Goal: Task Accomplishment & Management: Manage account settings

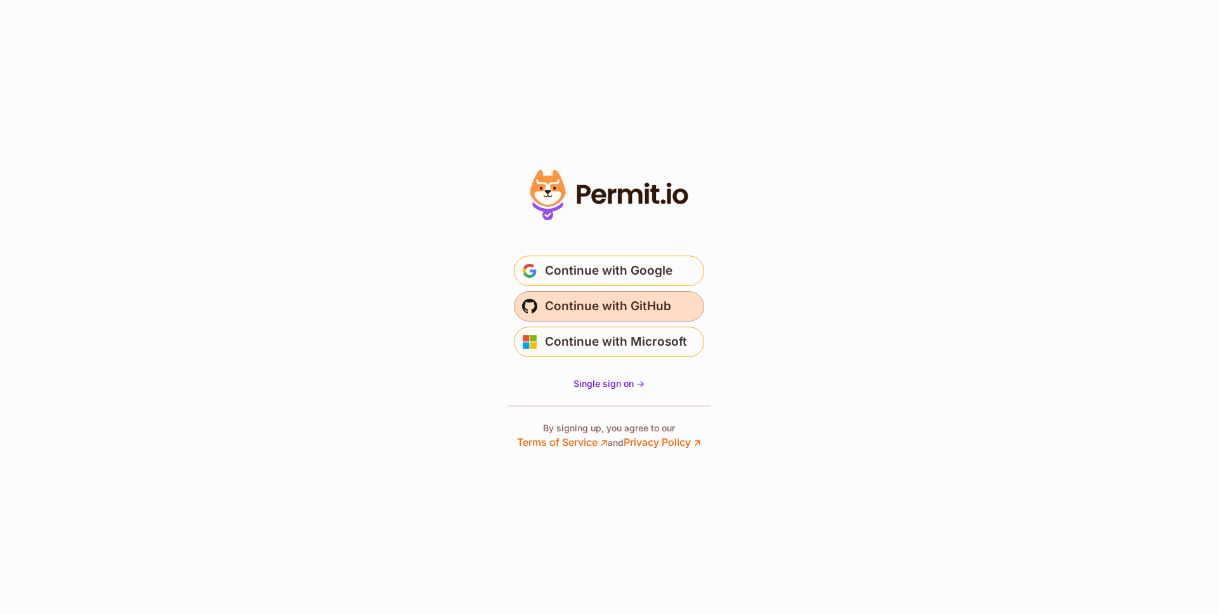
click at [625, 311] on span "Continue with GitHub" at bounding box center [608, 306] width 126 height 20
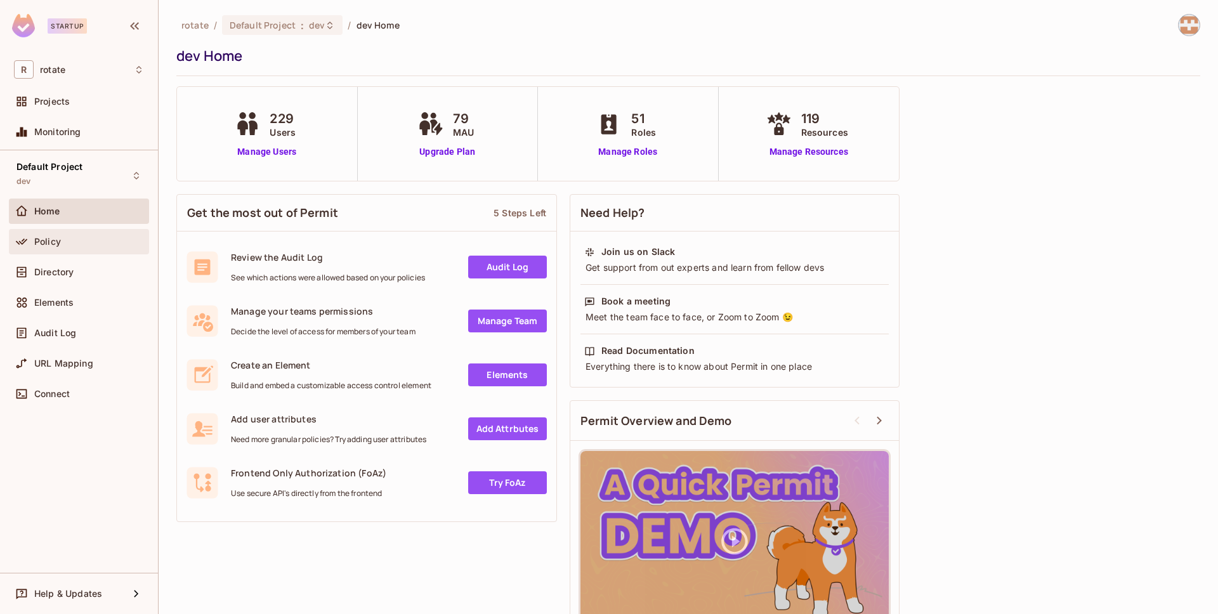
click at [89, 242] on div "Policy" at bounding box center [89, 242] width 110 height 10
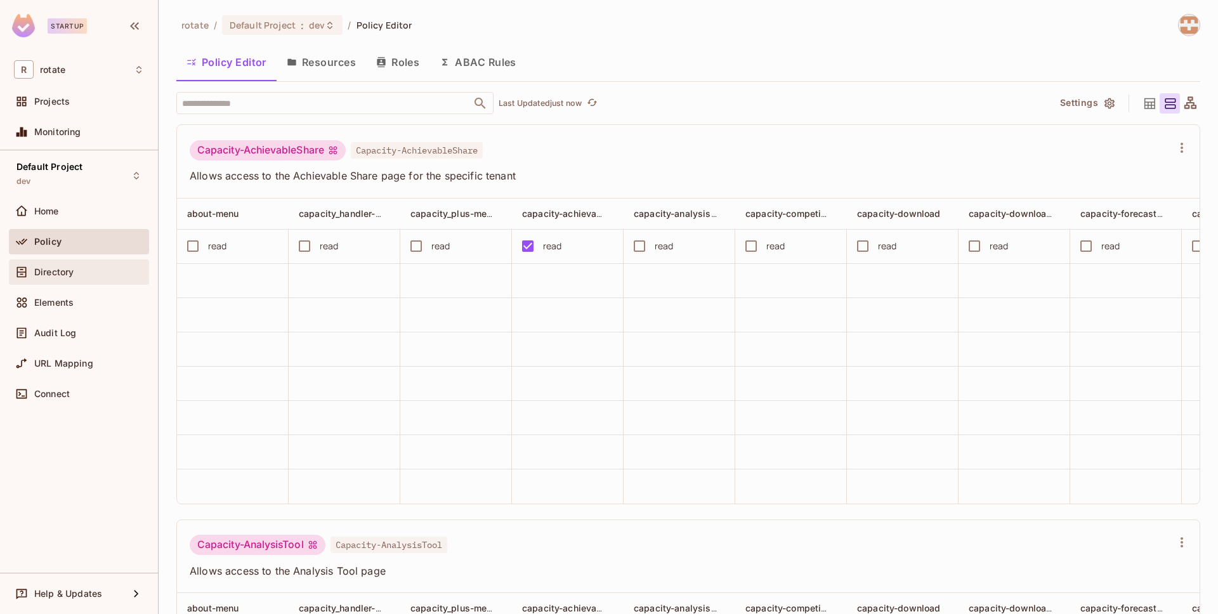
click at [80, 267] on div "Directory" at bounding box center [89, 272] width 110 height 10
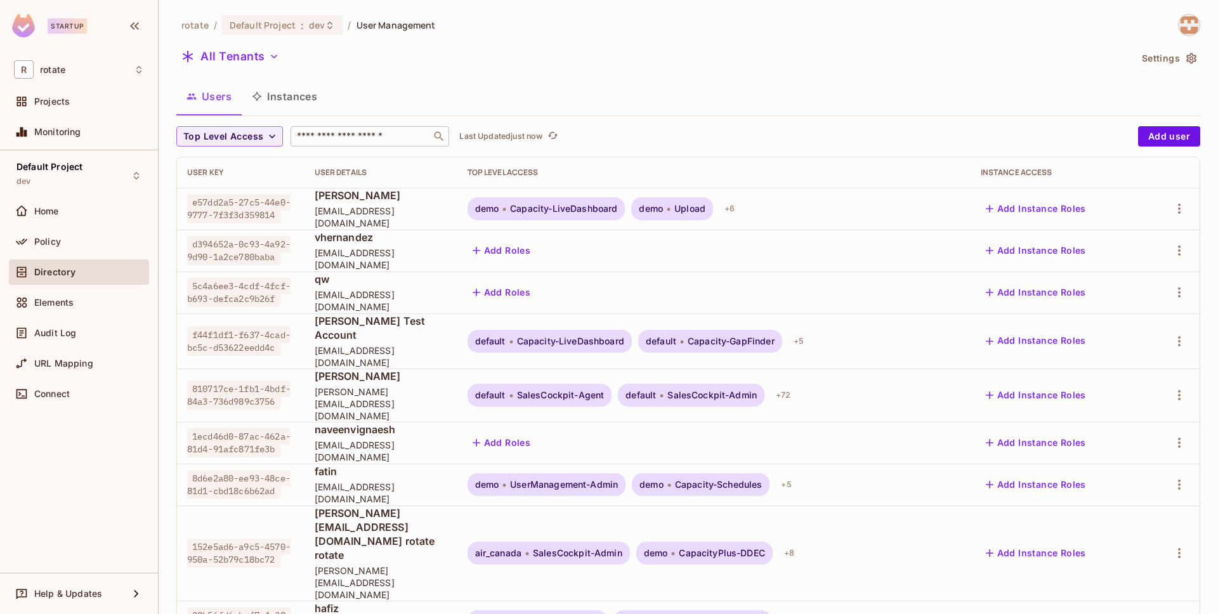
click at [377, 141] on input "text" at bounding box center [360, 136] width 133 height 13
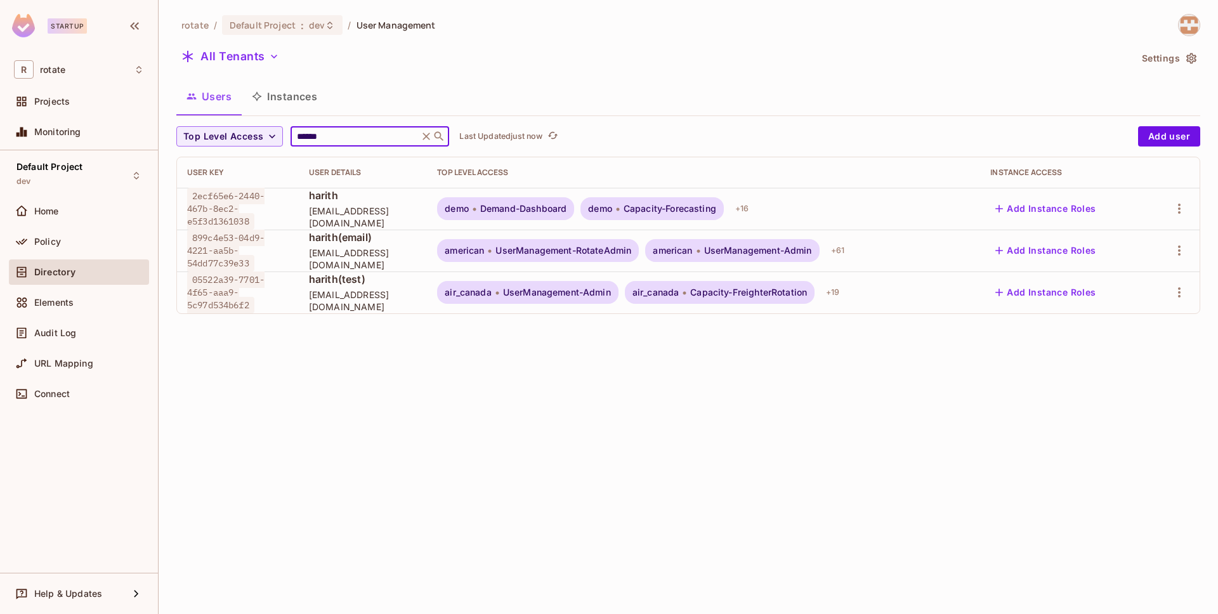
type input "******"
click at [393, 253] on span "harith@letsrotate.com" at bounding box center [363, 259] width 108 height 24
click at [1175, 252] on icon "button" at bounding box center [1178, 250] width 15 height 15
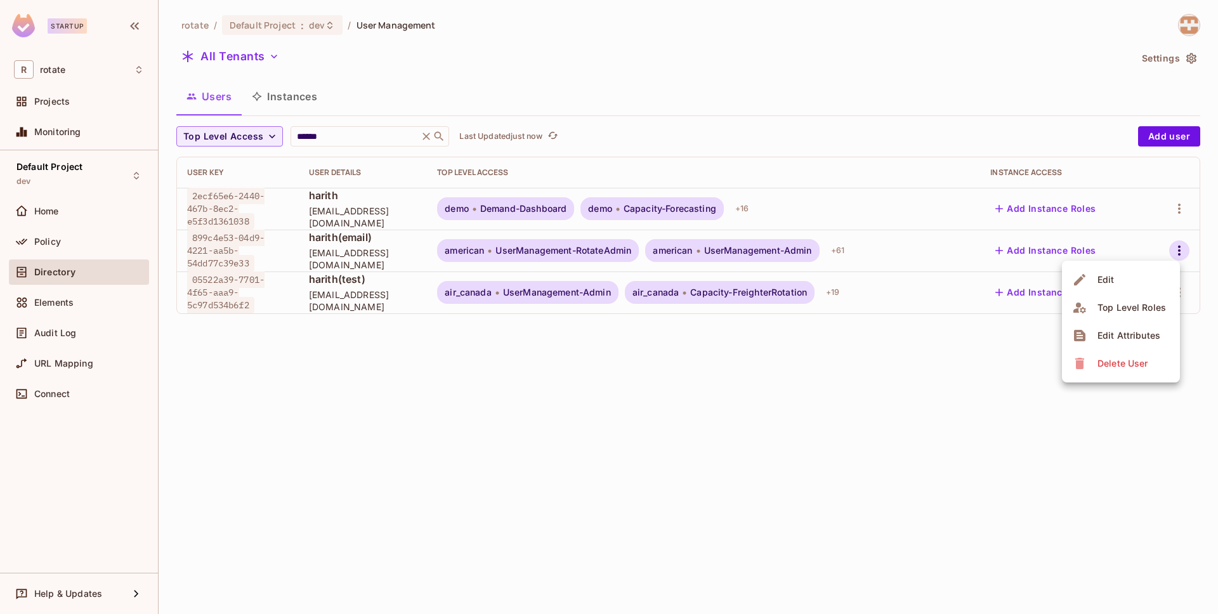
click at [252, 53] on div at bounding box center [609, 307] width 1218 height 614
click at [1184, 248] on icon "button" at bounding box center [1178, 250] width 15 height 15
click at [1147, 300] on span "Top Level Roles" at bounding box center [1131, 307] width 76 height 20
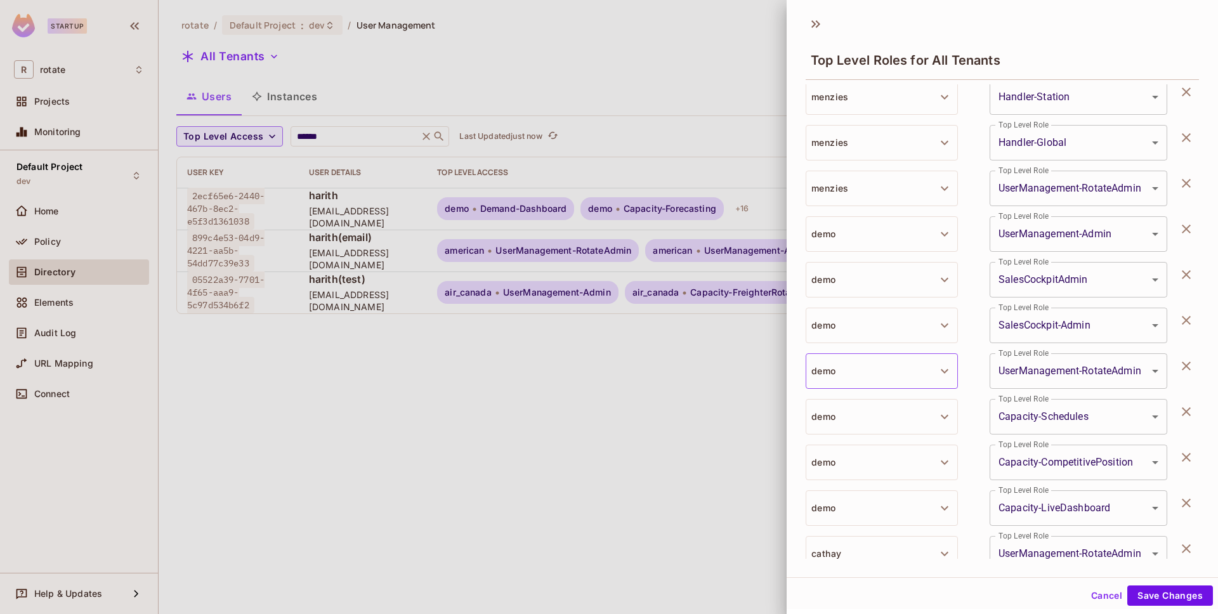
scroll to position [2186, 0]
